Goal: Information Seeking & Learning: Learn about a topic

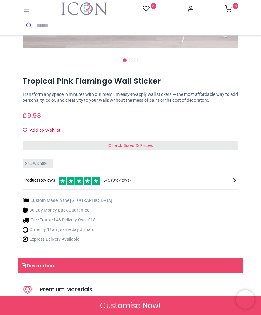
scroll to position [220, 0]
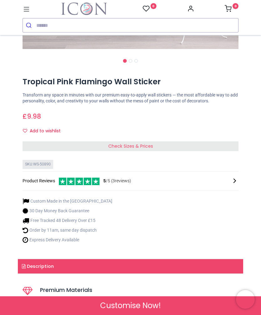
click at [122, 143] on span "Check Sizes & Prices" at bounding box center [130, 146] width 45 height 6
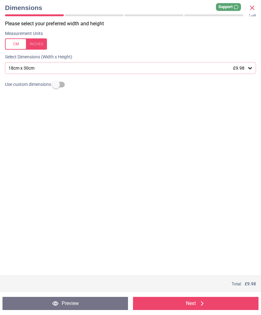
click at [247, 67] on icon at bounding box center [250, 68] width 6 height 6
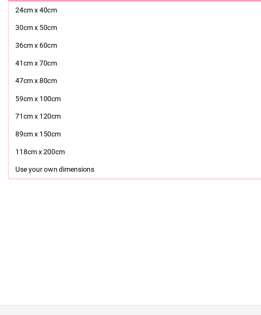
click at [32, 132] on div "47cm x 80cm" at bounding box center [23, 135] width 26 height 6
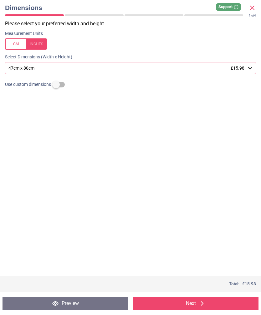
click at [147, 124] on div "Please select your preferred width and height Measurement Units Select Dimensio…" at bounding box center [130, 148] width 261 height 256
click at [177, 298] on button "Next" at bounding box center [195, 303] width 125 height 13
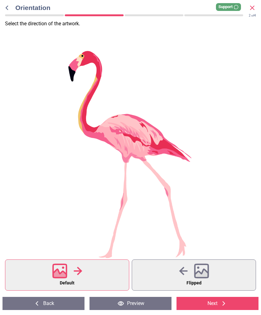
click at [192, 268] on div at bounding box center [194, 271] width 30 height 16
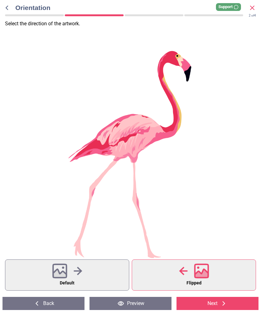
click at [68, 272] on div at bounding box center [67, 271] width 30 height 16
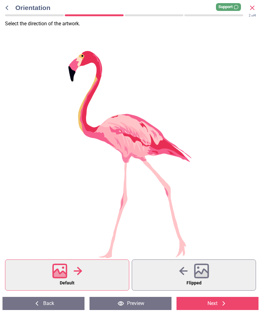
click at [214, 303] on button "Next" at bounding box center [217, 303] width 82 height 13
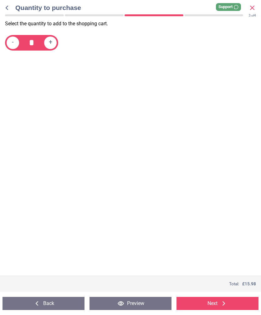
click at [207, 301] on button "Next" at bounding box center [217, 303] width 82 height 13
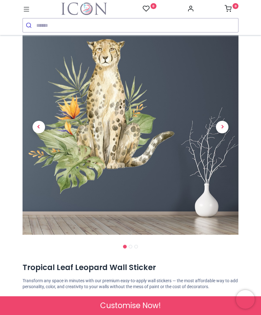
scroll to position [32, 0]
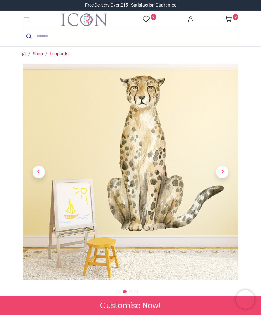
click at [37, 54] on link "Shop" at bounding box center [38, 53] width 10 height 5
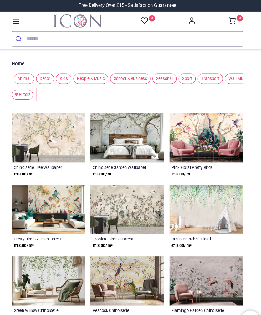
click at [24, 76] on span "Animal" at bounding box center [33, 74] width 19 height 10
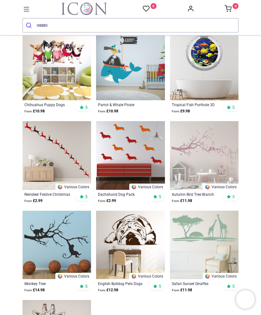
scroll to position [601, 0]
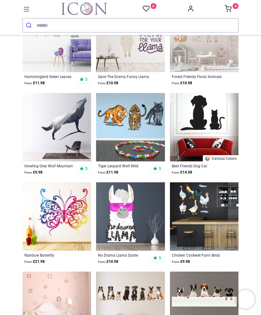
scroll to position [2150, 0]
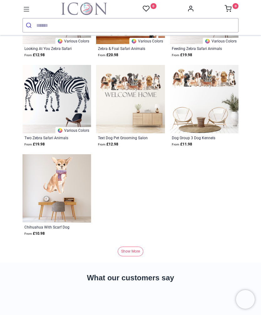
scroll to position [3253, 0]
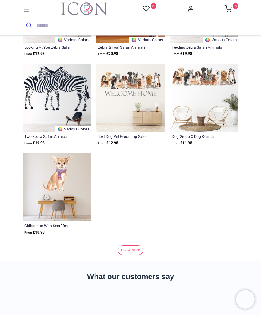
click at [130, 250] on link "Show More" at bounding box center [130, 251] width 26 height 10
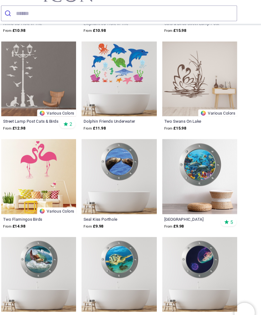
scroll to position [4430, 0]
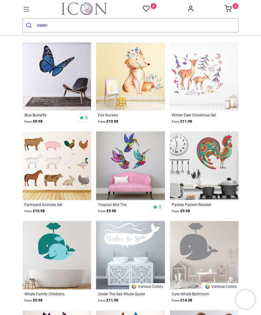
scroll to position [5511, 0]
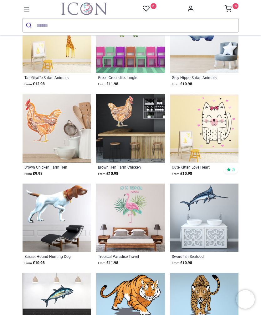
scroll to position [6087, 0]
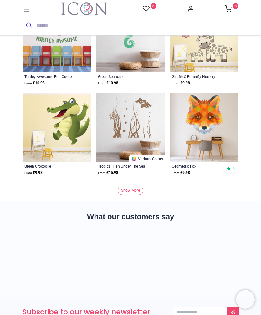
scroll to position [7430, 0]
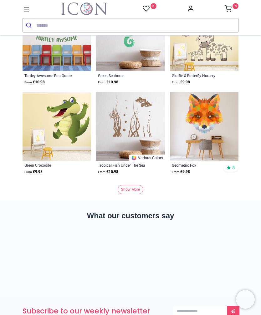
click at [137, 192] on link "Show More" at bounding box center [130, 190] width 26 height 10
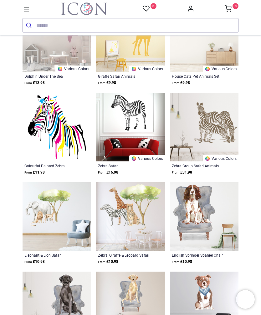
scroll to position [8861, 0]
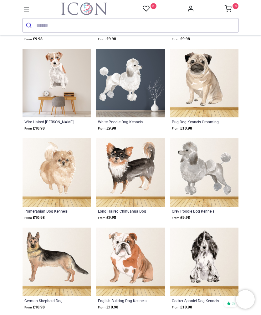
scroll to position [9262, 0]
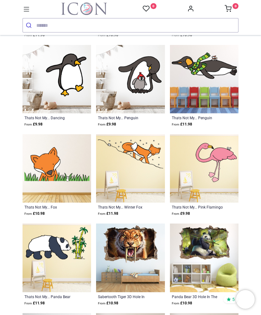
scroll to position [10072, 0]
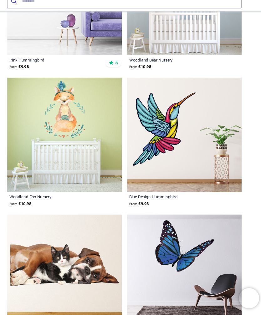
scroll to position [11361, 0]
